Goal: Task Accomplishment & Management: Manage account settings

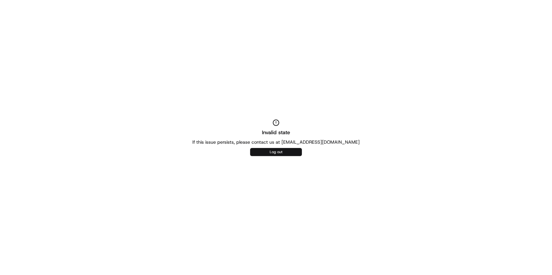
click at [281, 151] on button "Log out" at bounding box center [276, 152] width 52 height 8
